Goal: Book appointment/travel/reservation

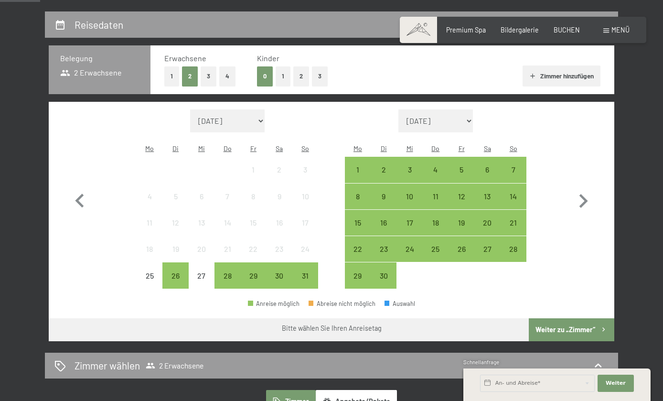
scroll to position [188, 0]
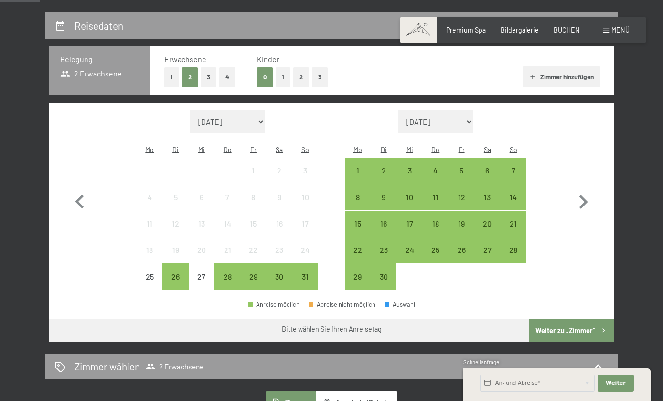
click at [386, 246] on div "23" at bounding box center [383, 258] width 24 height 24
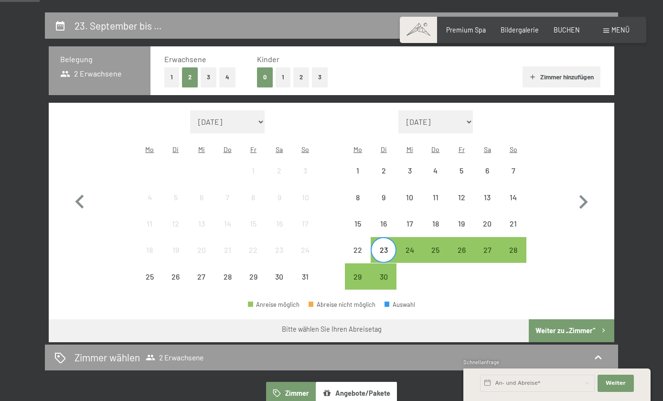
click at [387, 273] on div "30" at bounding box center [383, 285] width 24 height 24
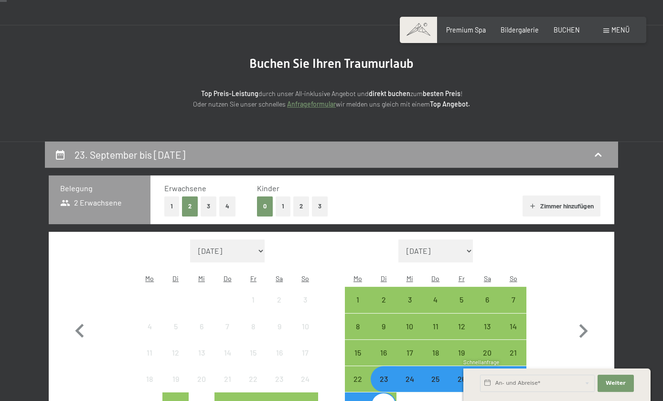
scroll to position [0, 0]
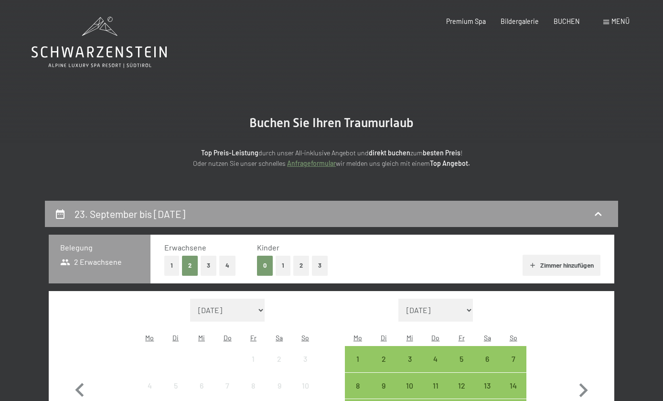
click at [80, 46] on icon at bounding box center [99, 42] width 135 height 51
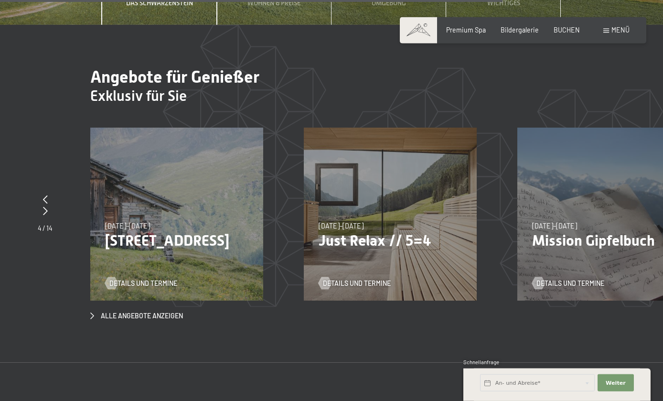
scroll to position [2939, 0]
click at [48, 202] on div at bounding box center [45, 199] width 15 height 12
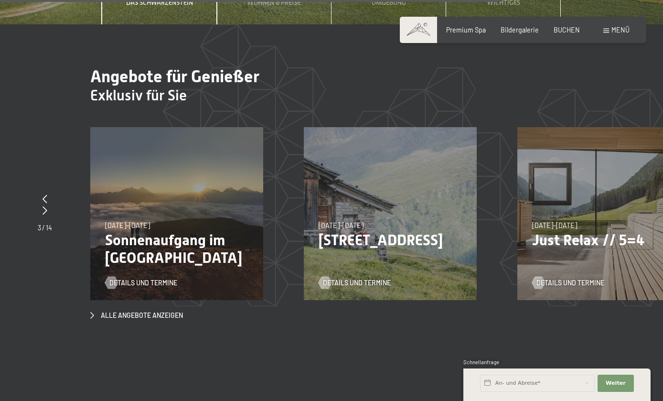
click at [46, 202] on icon at bounding box center [44, 198] width 5 height 9
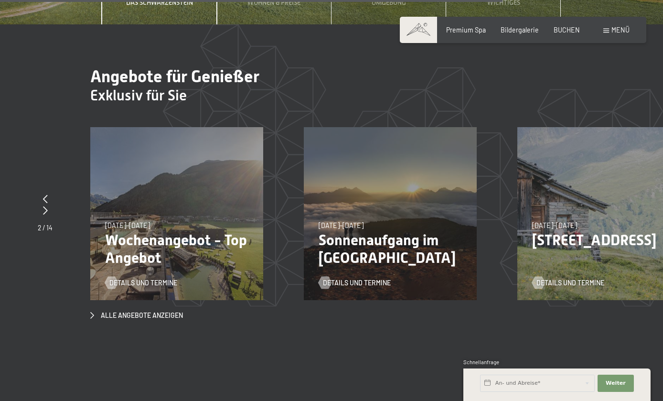
click at [138, 258] on p "Wochenangebot - Top Angebot" at bounding box center [176, 248] width 143 height 35
click at [134, 285] on span "Details und Termine" at bounding box center [143, 283] width 68 height 10
